Goal: Find specific page/section: Find specific page/section

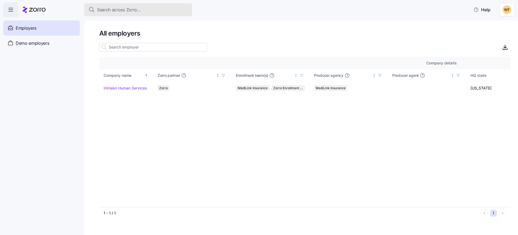
click at [139, 12] on span "Search across Zorro..." at bounding box center [119, 9] width 44 height 7
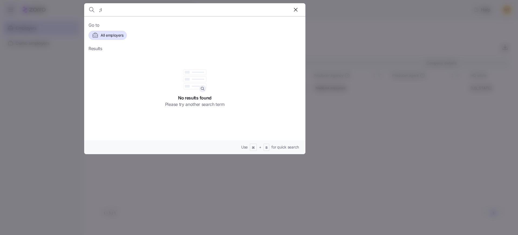
type input ";"
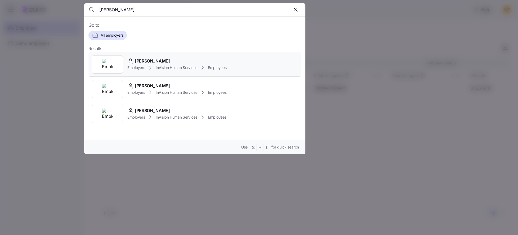
type input "[PERSON_NAME]"
click at [174, 67] on span "InVision Human Services" at bounding box center [177, 67] width 42 height 5
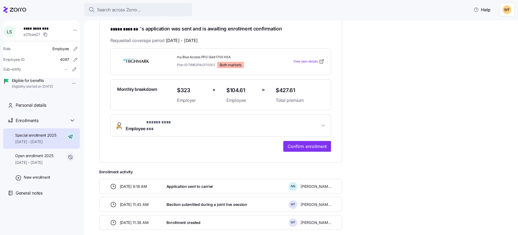
scroll to position [102, 0]
